Goal: Go to known website: Go to known website

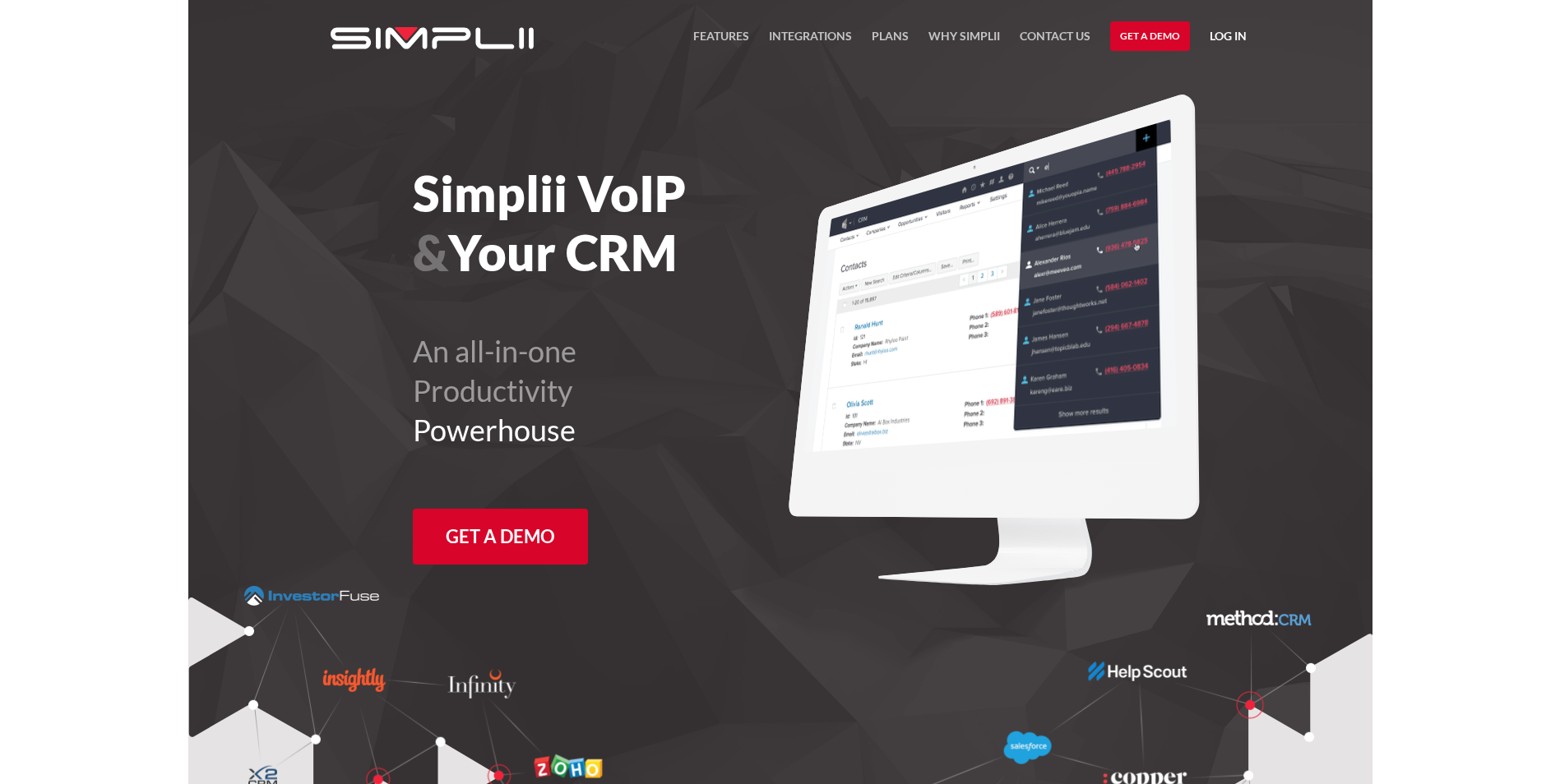
click at [1222, 33] on link "Log in" at bounding box center [1228, 39] width 37 height 25
click at [1196, 82] on link "Manager Portal" at bounding box center [1185, 86] width 104 height 27
click at [1214, 35] on link "Log in" at bounding box center [1228, 39] width 37 height 25
click at [1209, 83] on link "Manager Portal" at bounding box center [1185, 86] width 104 height 27
click at [1217, 31] on link "Log in" at bounding box center [1228, 39] width 37 height 25
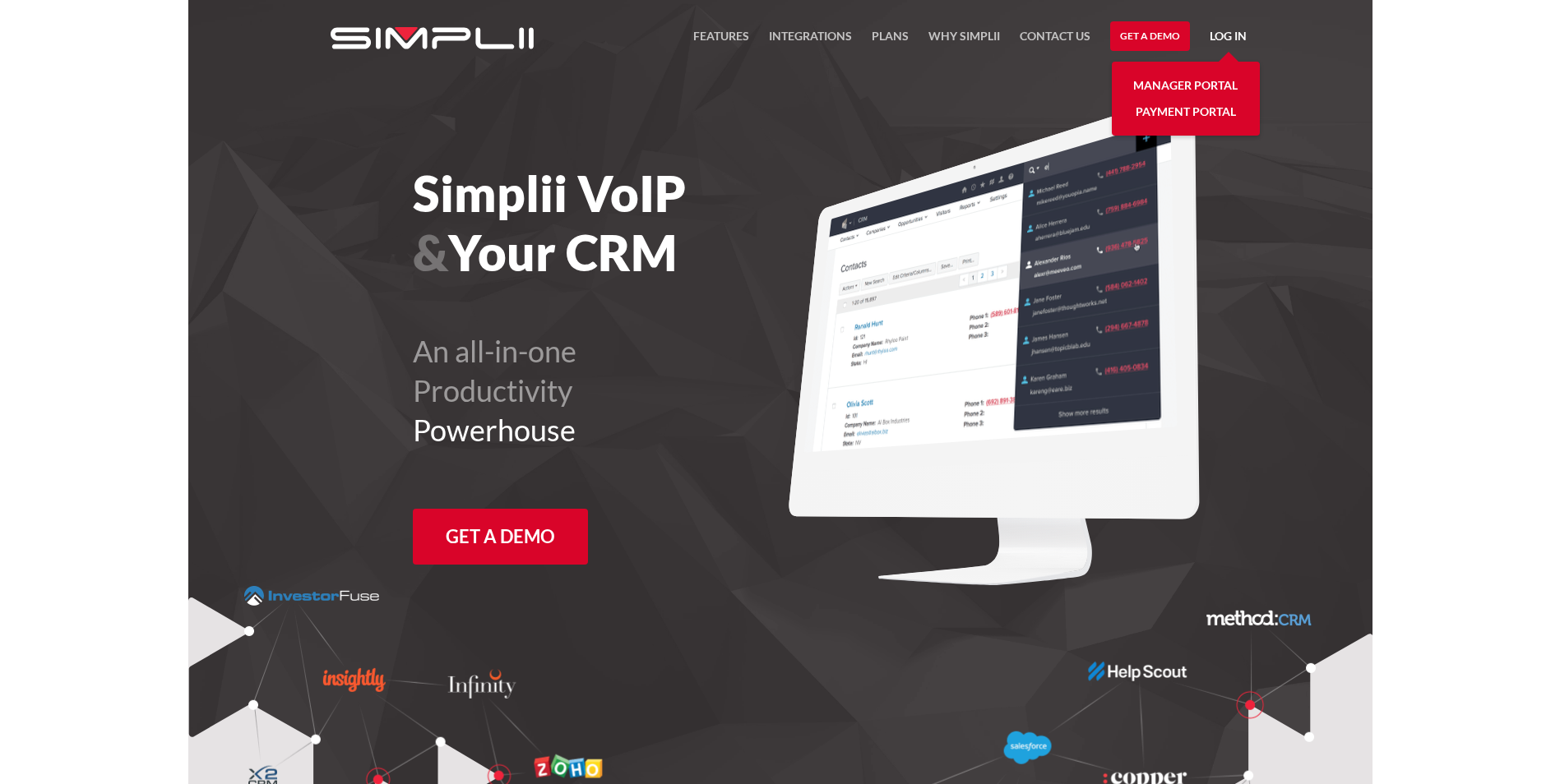
click at [1191, 80] on link "Manager Portal" at bounding box center [1185, 86] width 104 height 27
